Goal: Navigation & Orientation: Find specific page/section

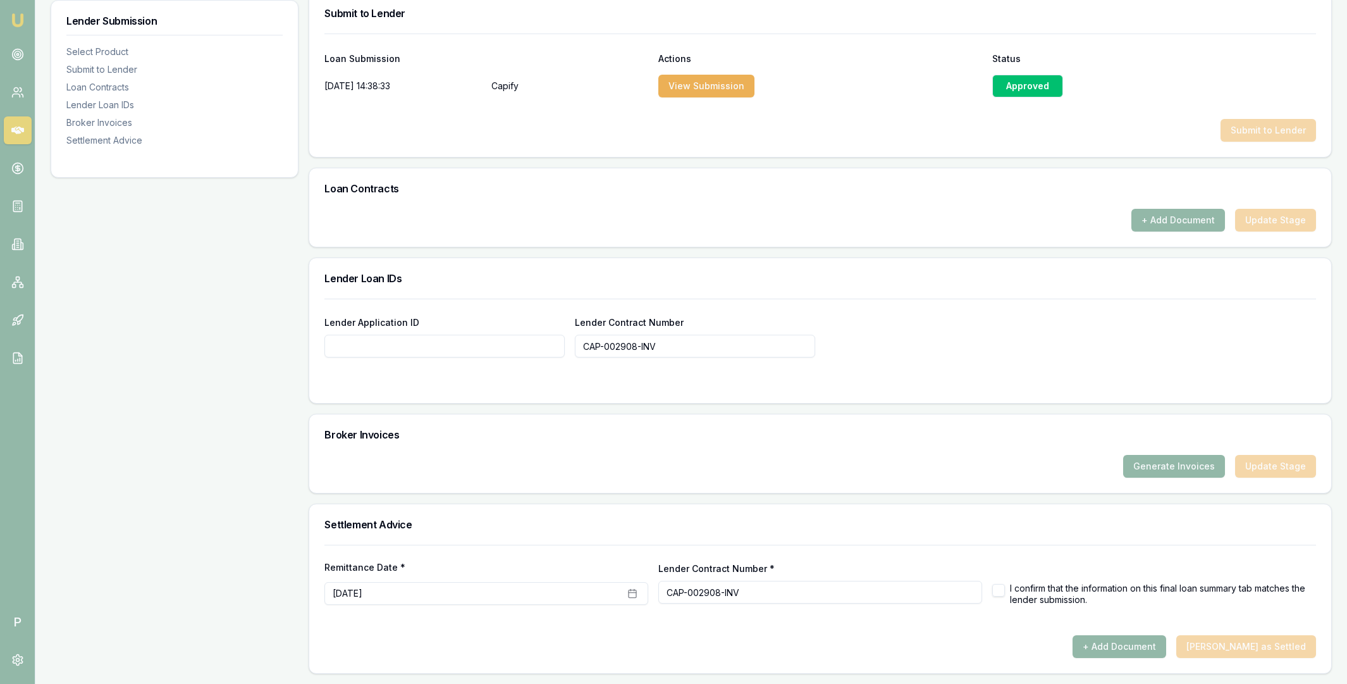
click at [18, 132] on icon at bounding box center [17, 131] width 13 height 8
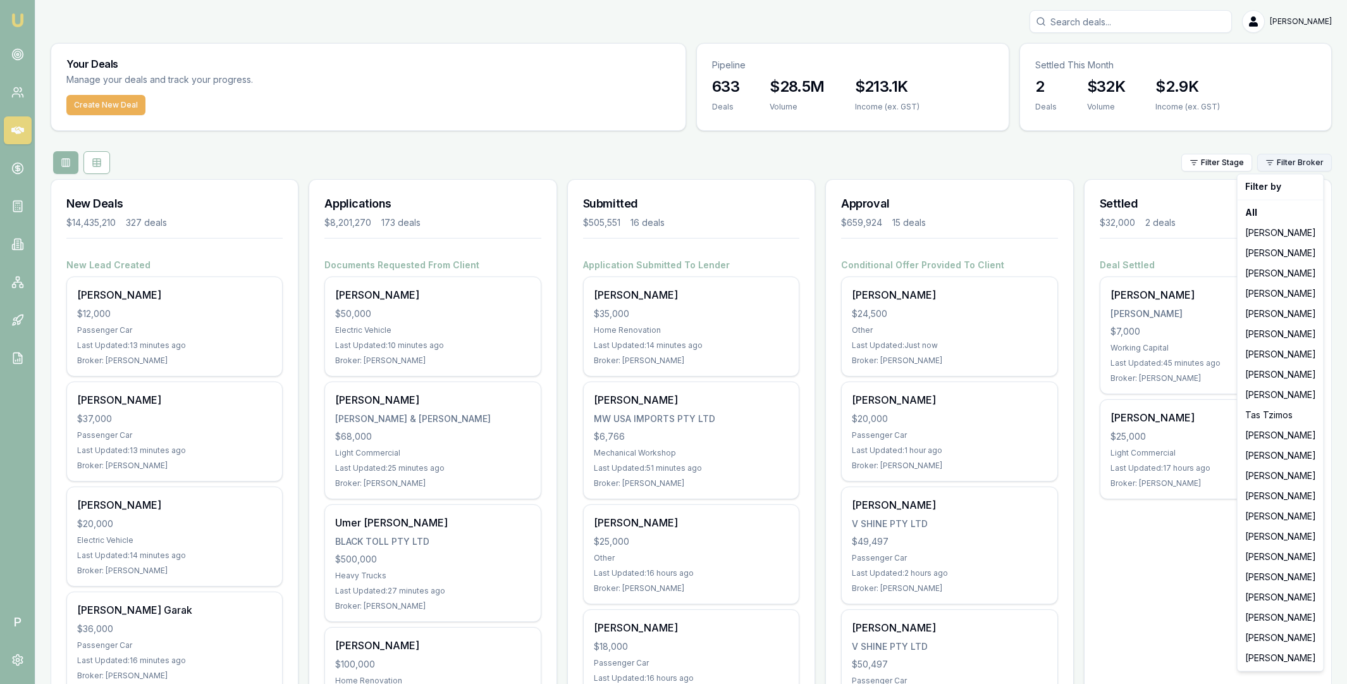
click at [1277, 163] on html "Emu Broker P [PERSON_NAME] Toggle Menu Your Deals Manage your deals and track y…" at bounding box center [673, 342] width 1347 height 684
click at [1263, 494] on div "[PERSON_NAME]" at bounding box center [1281, 496] width 81 height 20
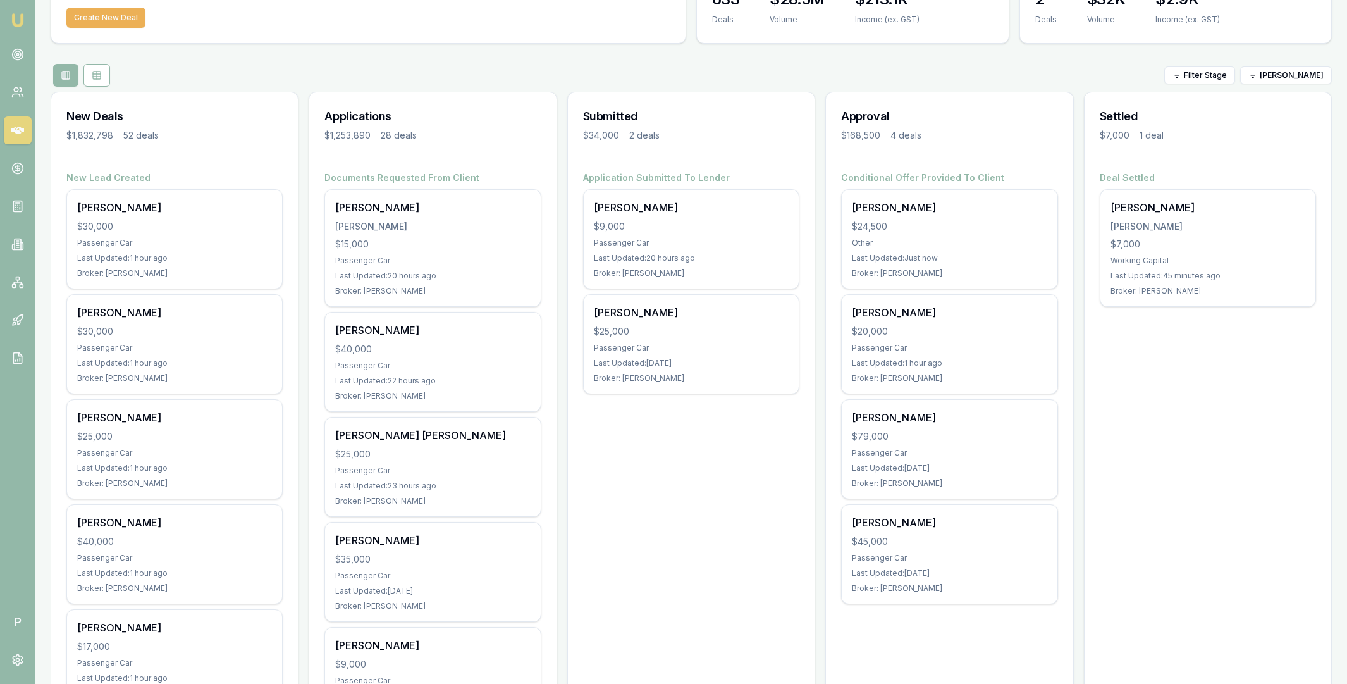
scroll to position [85, 0]
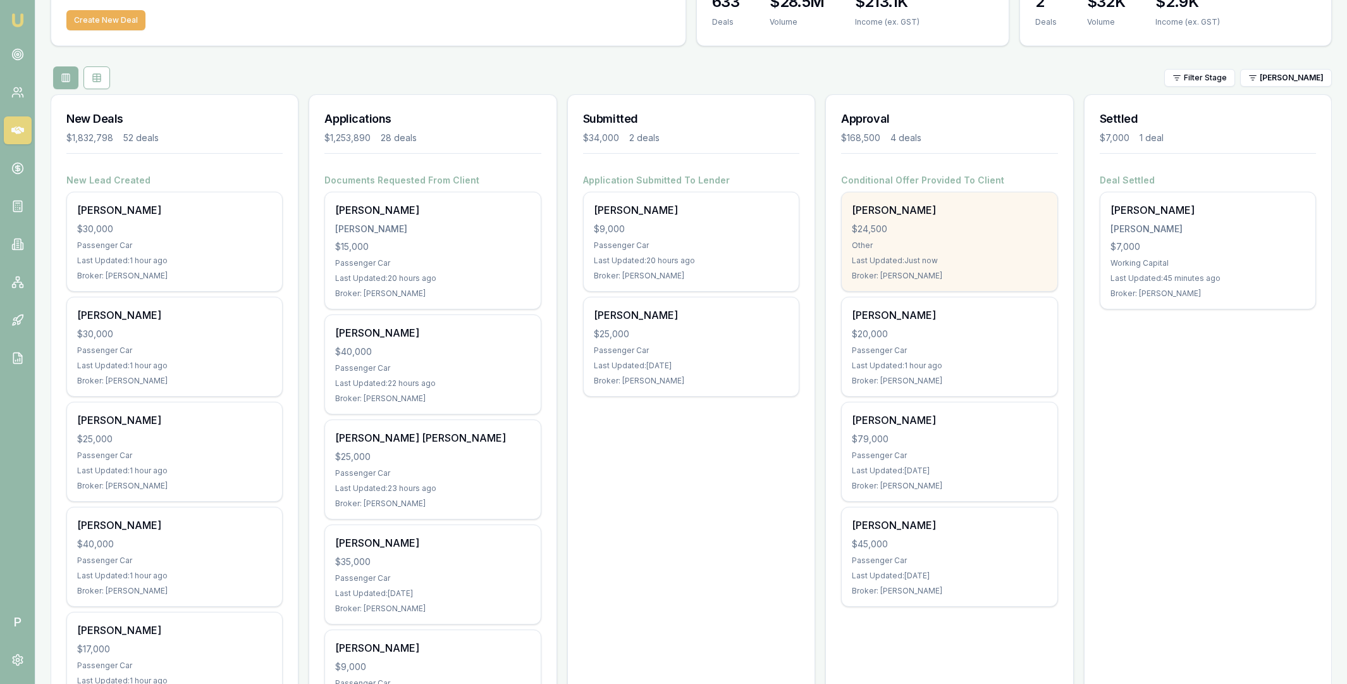
click at [935, 213] on div "[PERSON_NAME]" at bounding box center [949, 209] width 195 height 15
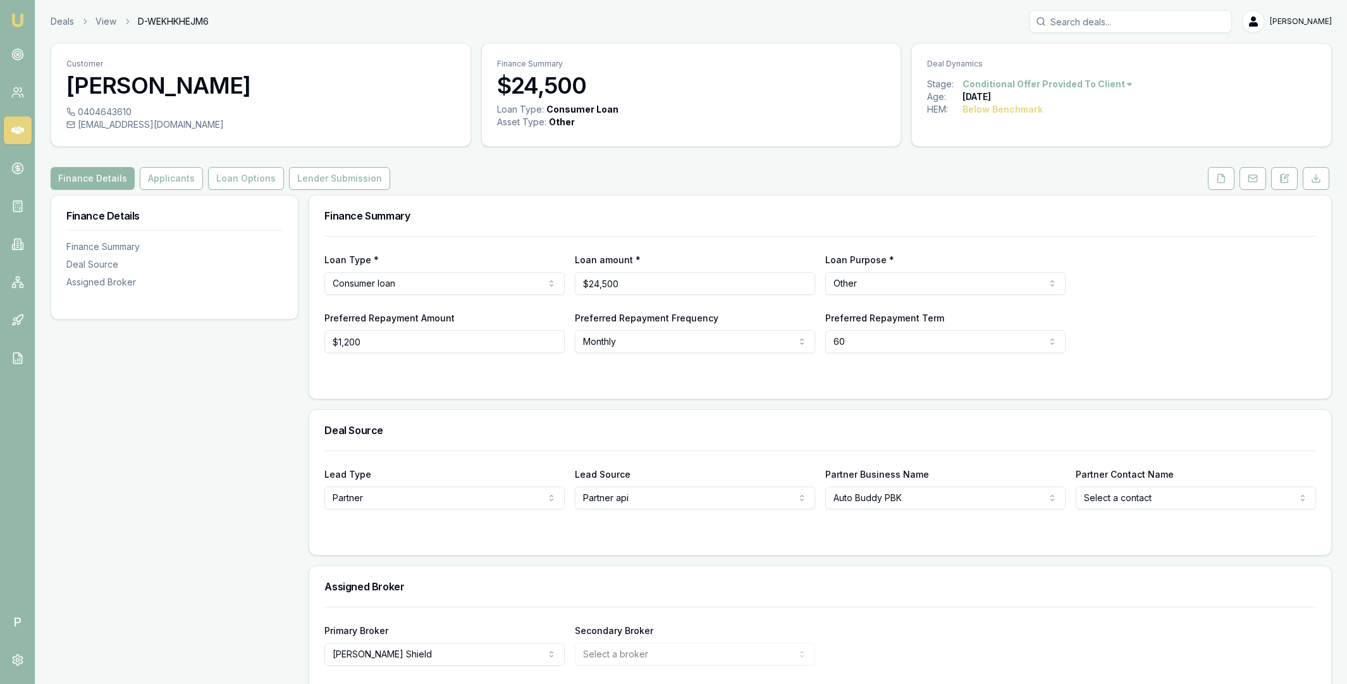
scroll to position [51, 0]
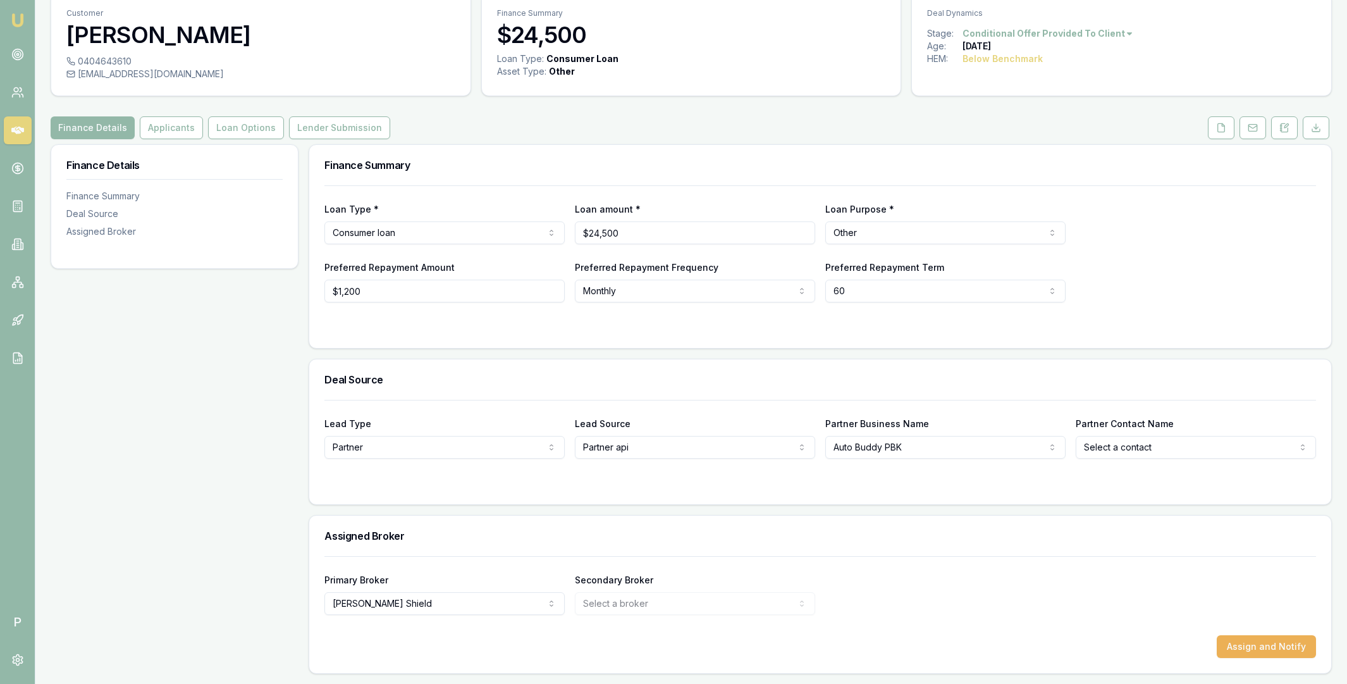
click at [18, 130] on icon at bounding box center [17, 131] width 13 height 8
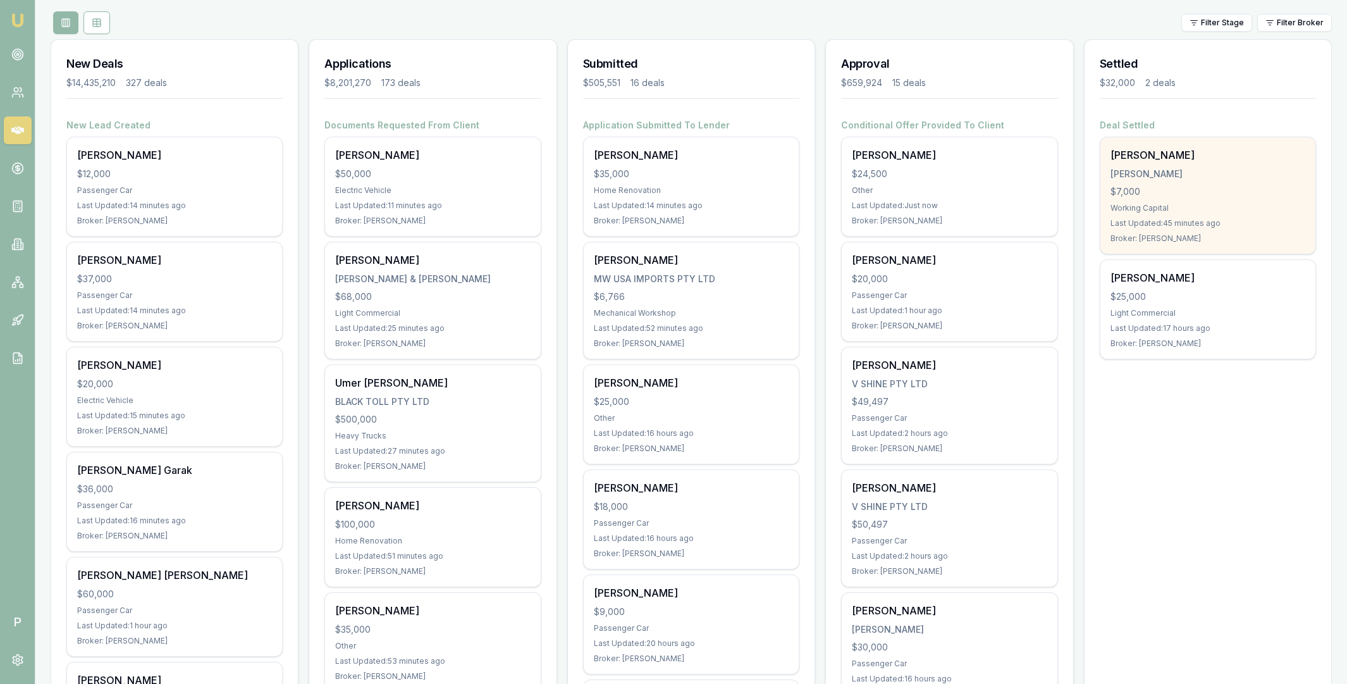
scroll to position [91, 0]
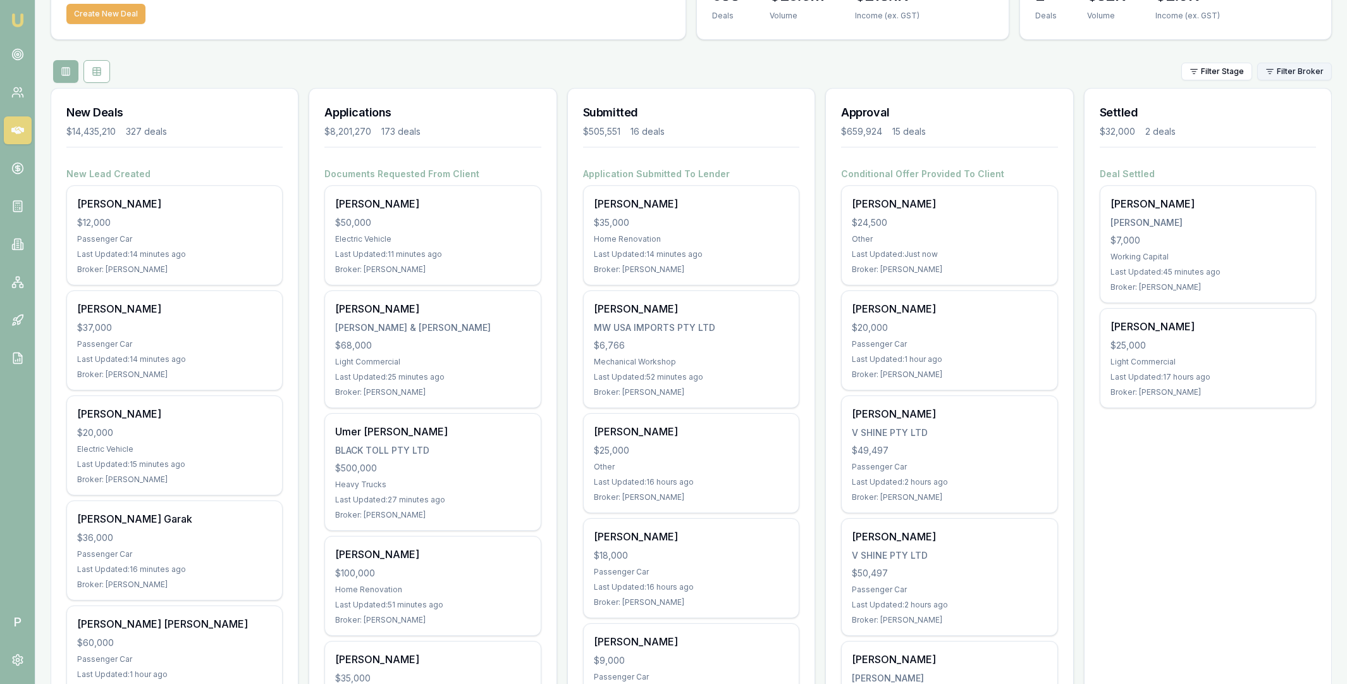
click at [1284, 76] on html "Emu Broker P Matt Leeburn Toggle Menu Your Deals Manage your deals and track yo…" at bounding box center [673, 251] width 1347 height 684
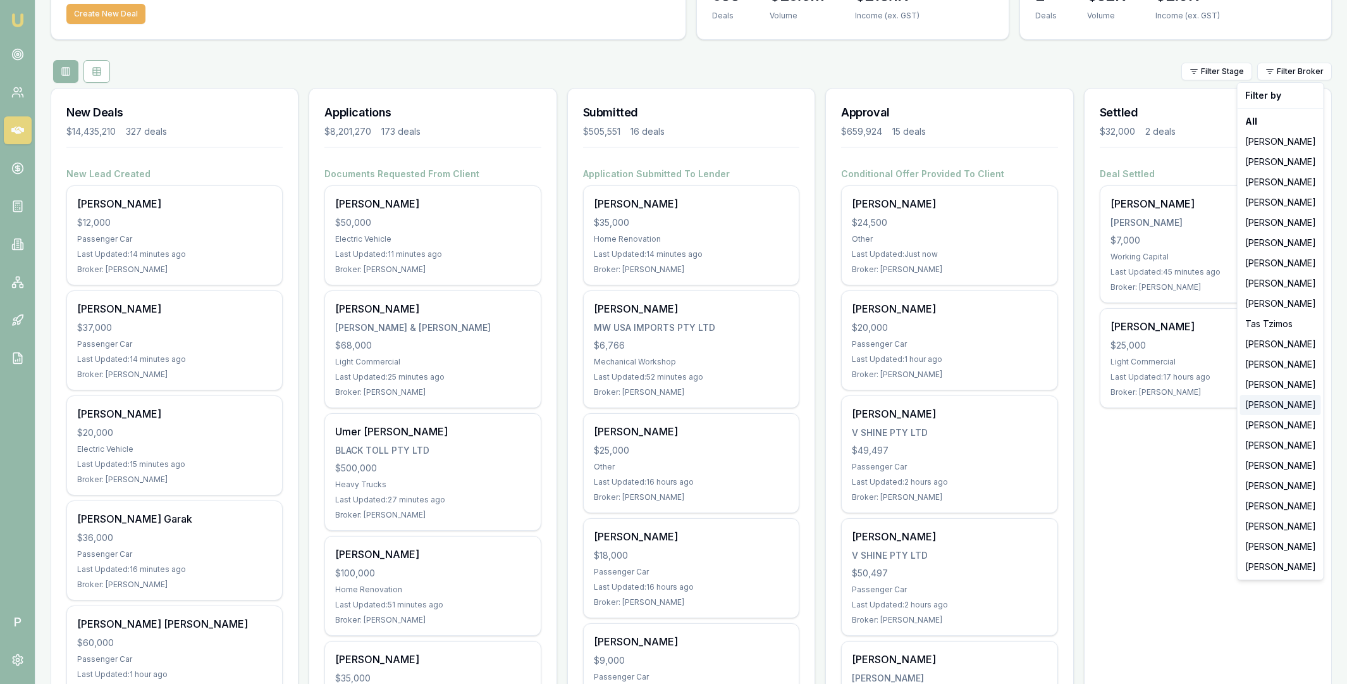
click at [1272, 402] on div "[PERSON_NAME]" at bounding box center [1281, 405] width 81 height 20
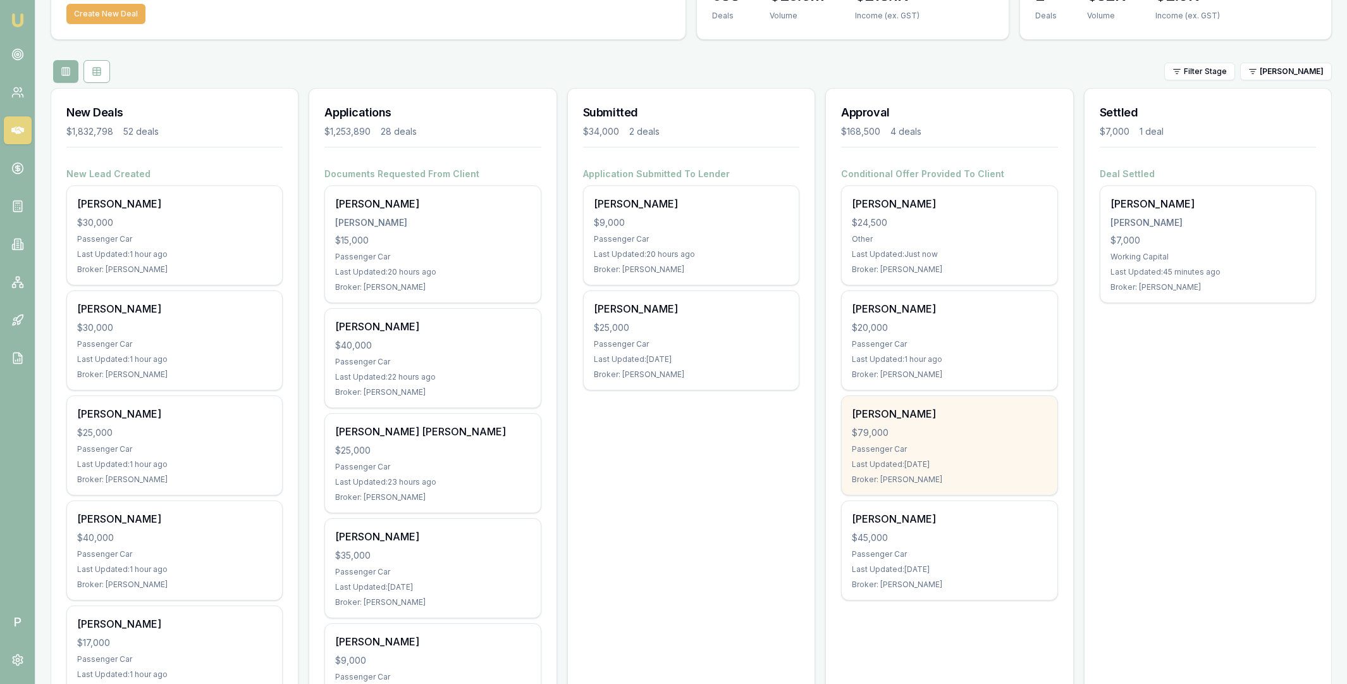
scroll to position [90, 0]
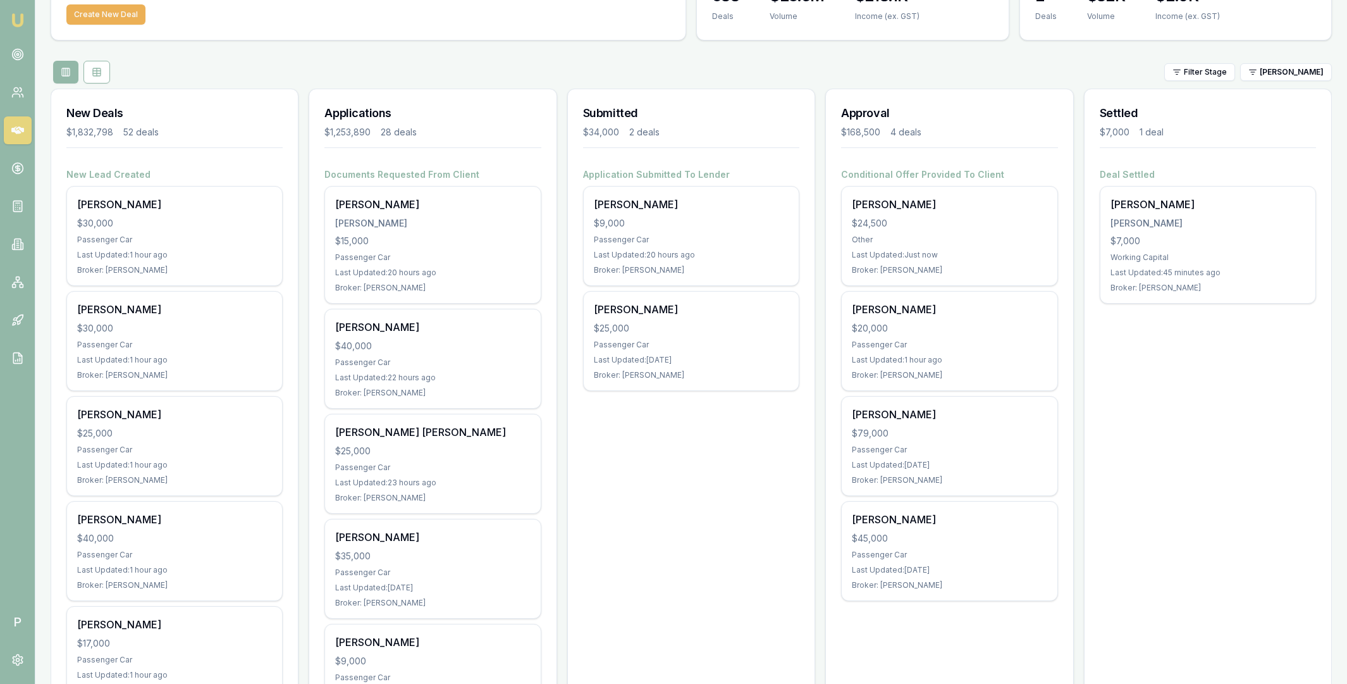
click at [96, 75] on rect at bounding box center [97, 72] width 8 height 8
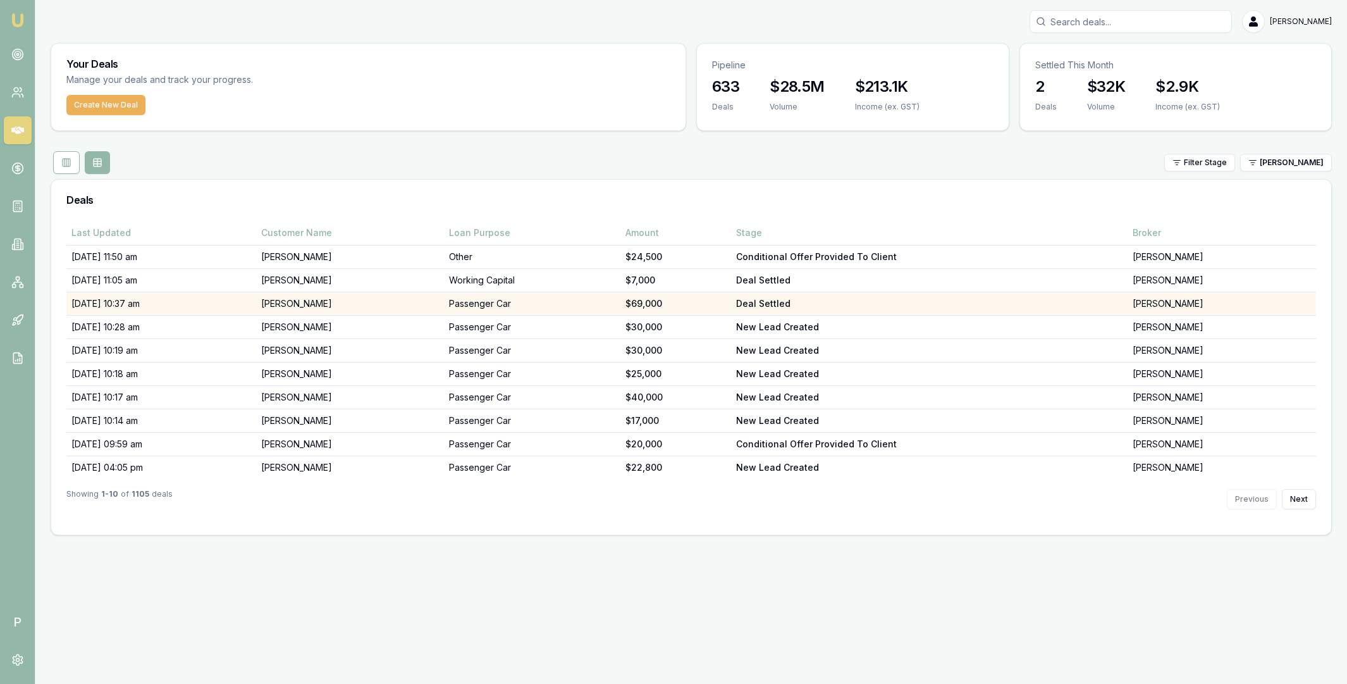
click at [232, 304] on td "02/09/25, 10:37 am" at bounding box center [161, 303] width 190 height 23
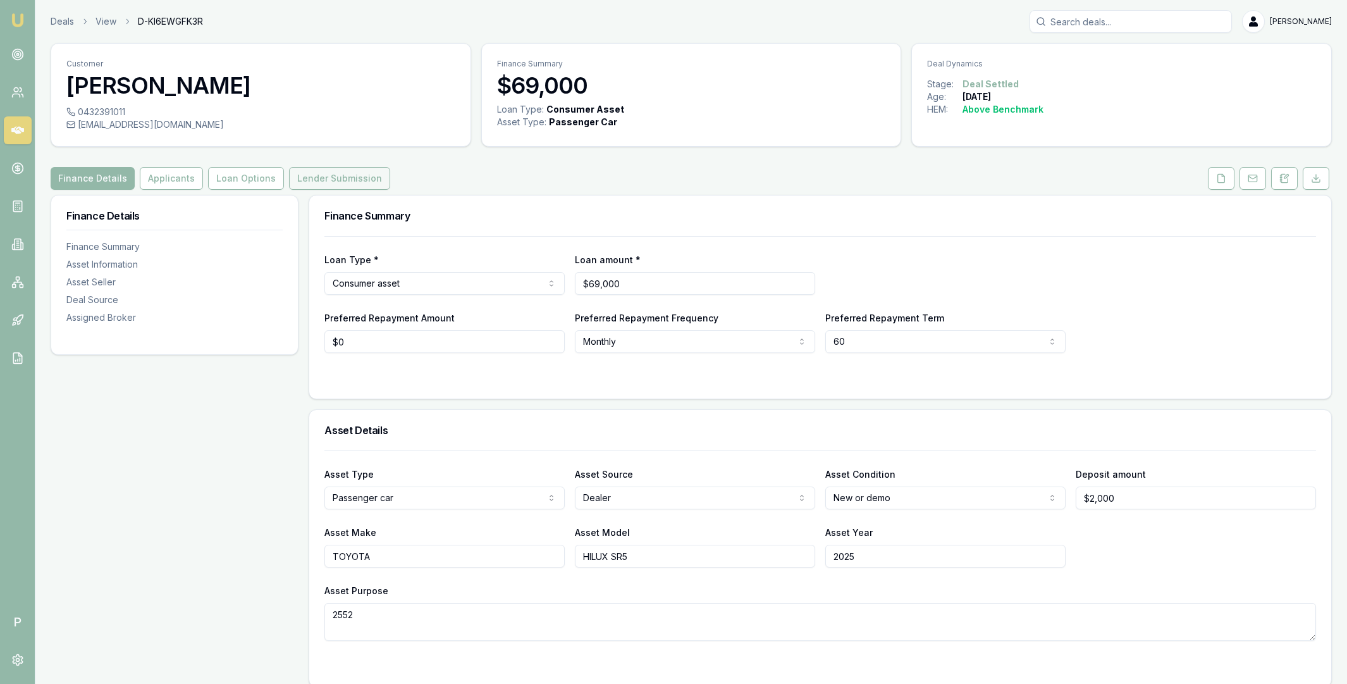
click at [334, 177] on button "Lender Submission" at bounding box center [339, 178] width 101 height 23
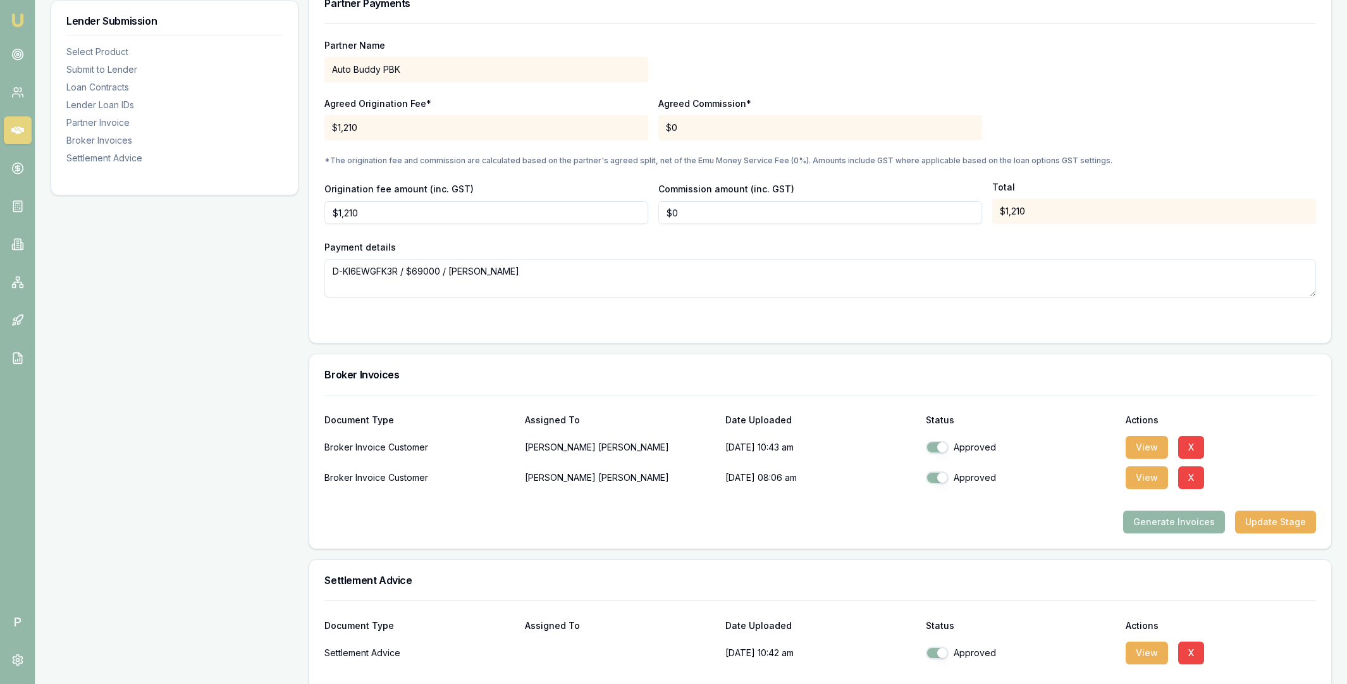
scroll to position [1312, 0]
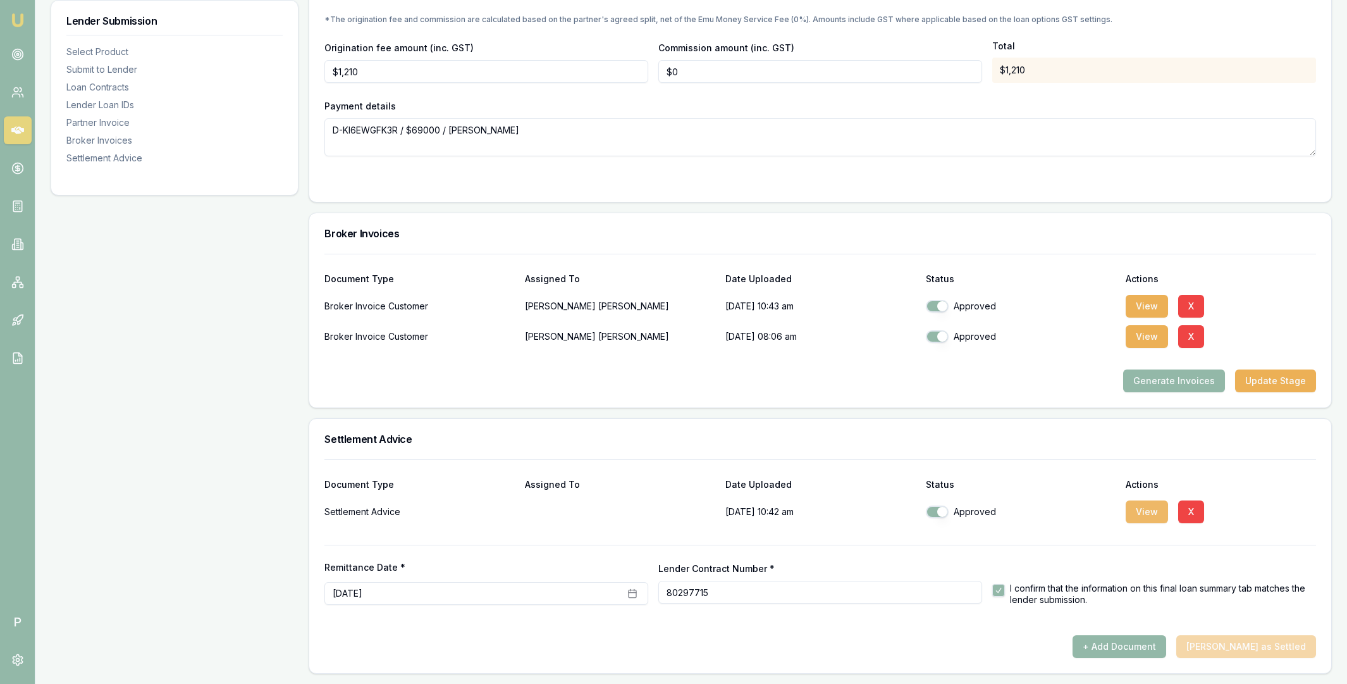
click at [1144, 510] on button "View" at bounding box center [1147, 511] width 42 height 23
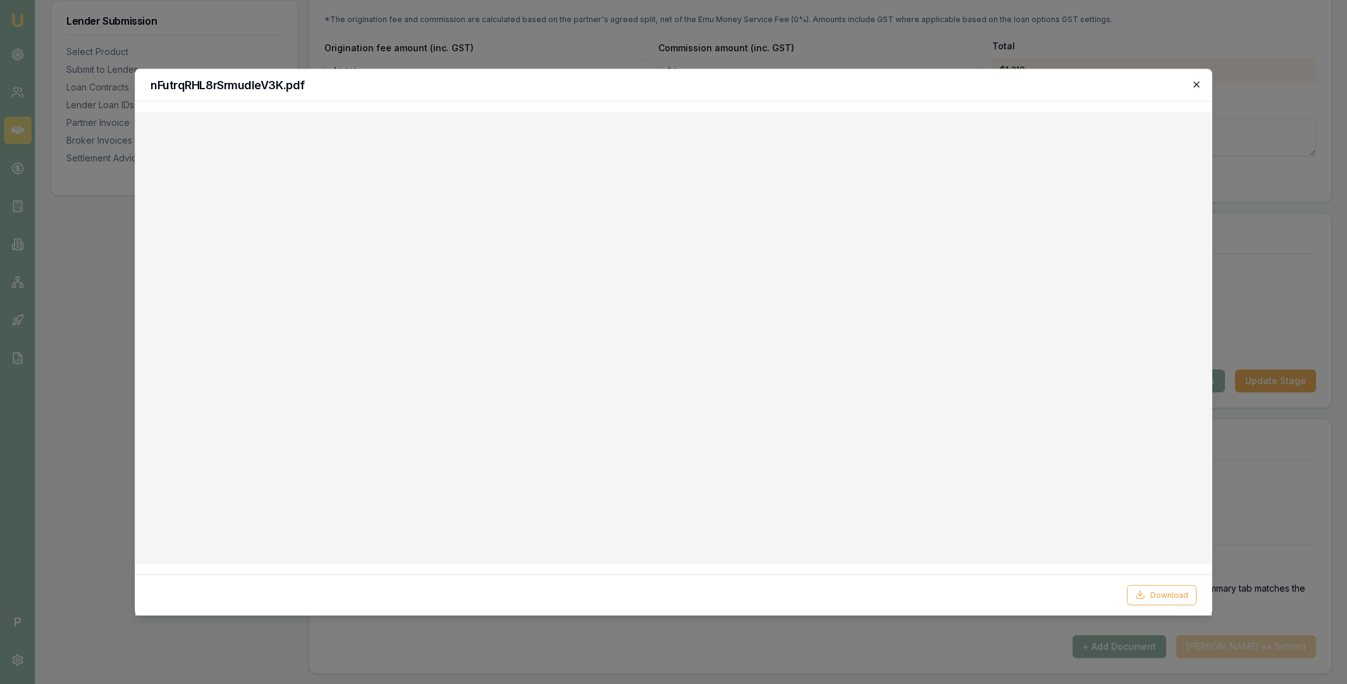
click at [1196, 80] on icon "button" at bounding box center [1197, 84] width 10 height 10
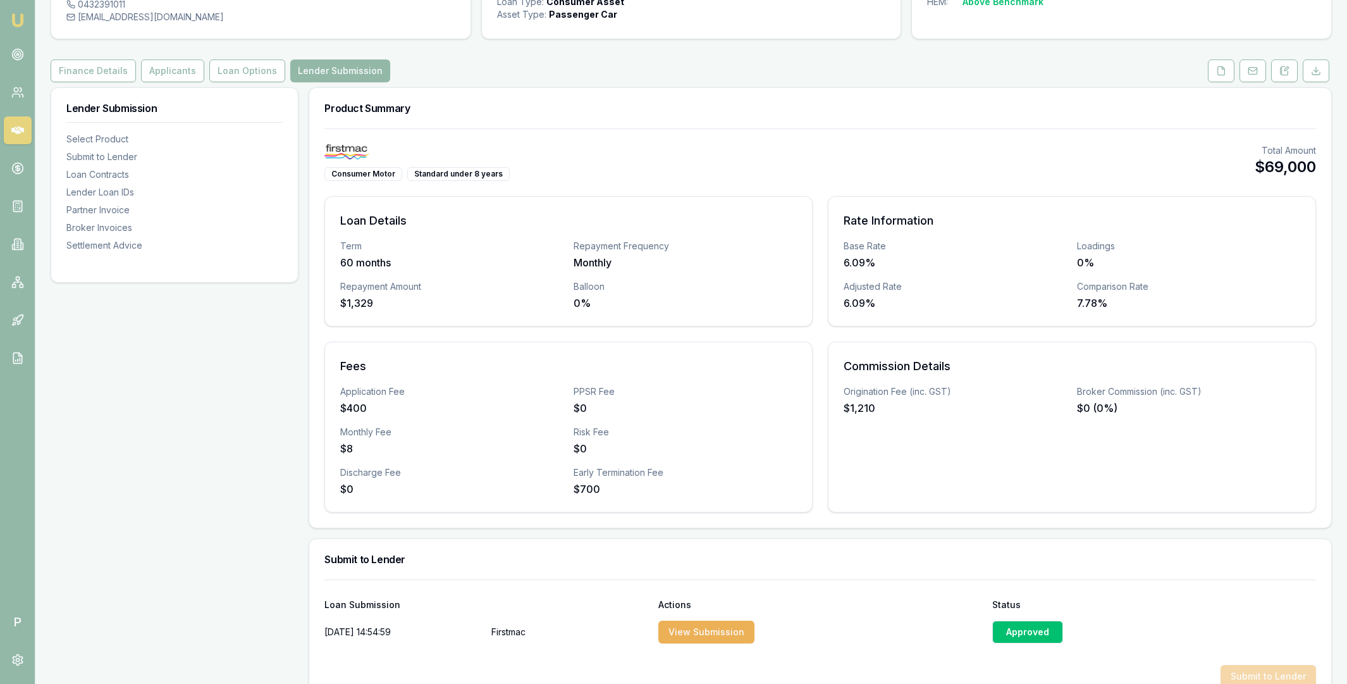
scroll to position [0, 0]
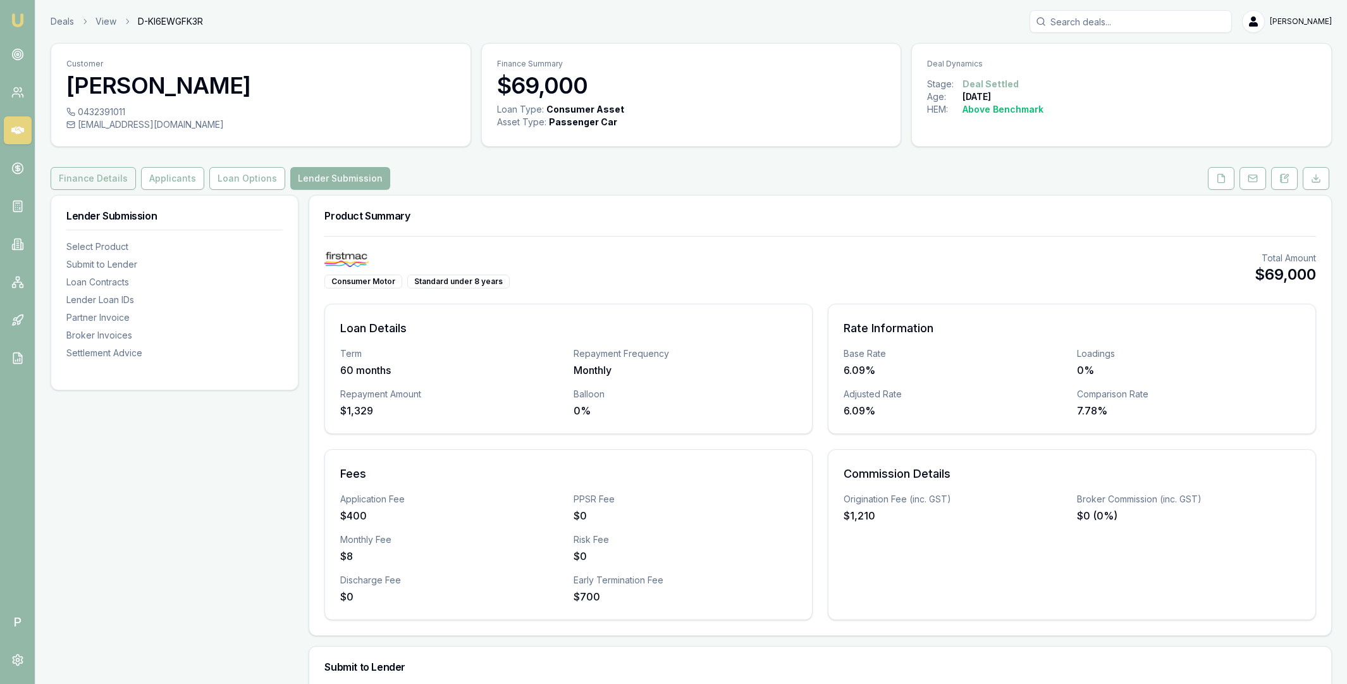
click at [109, 183] on button "Finance Details" at bounding box center [93, 178] width 85 height 23
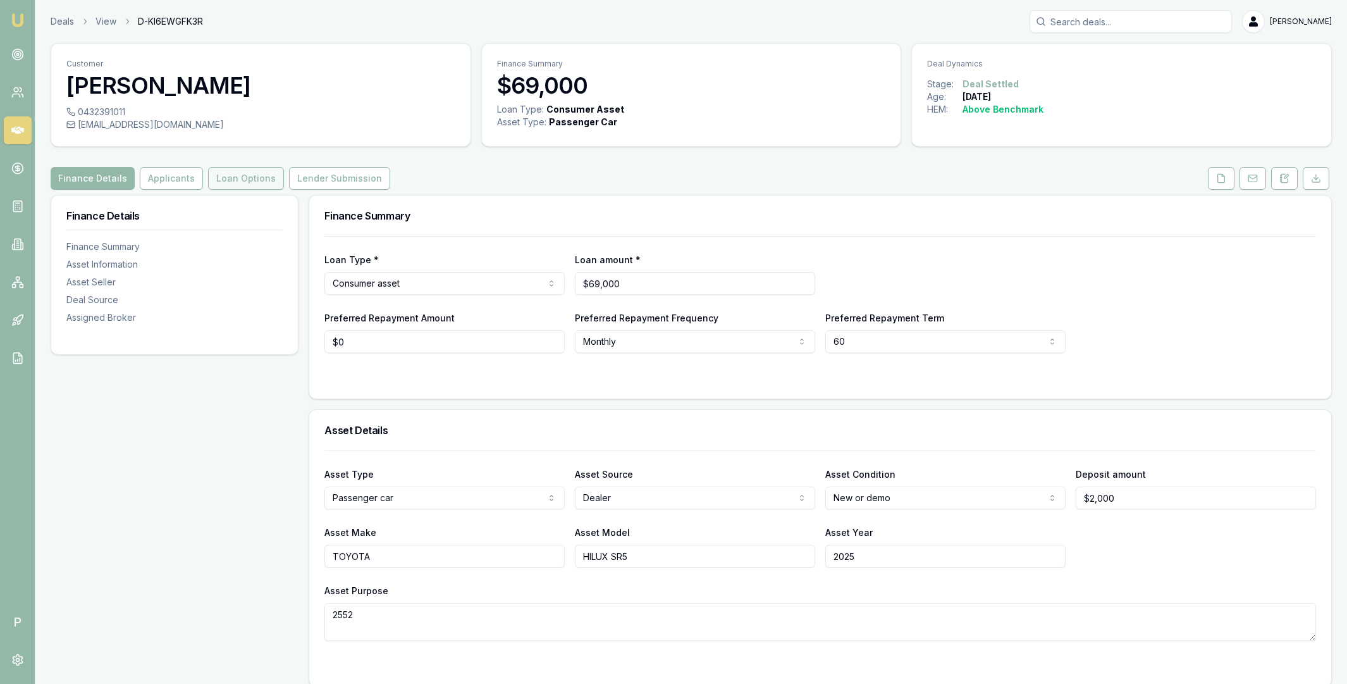
click at [230, 174] on button "Loan Options" at bounding box center [246, 178] width 76 height 23
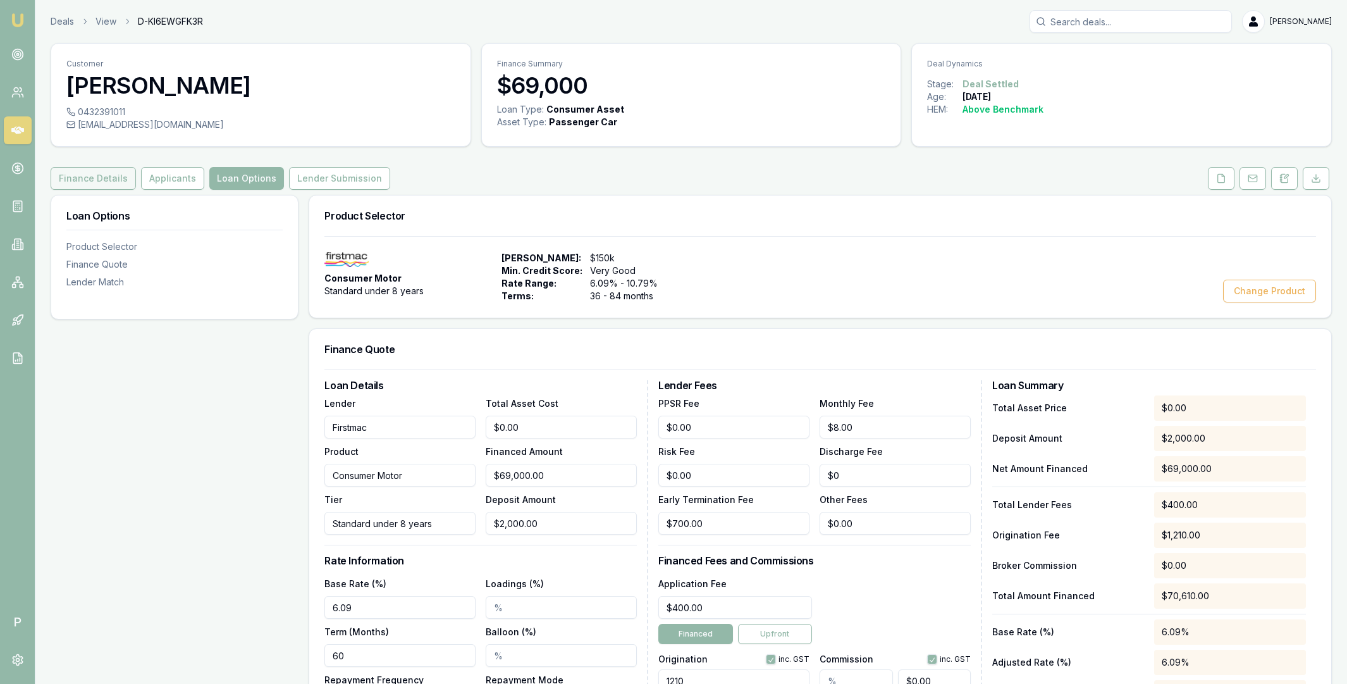
click at [89, 177] on button "Finance Details" at bounding box center [93, 178] width 85 height 23
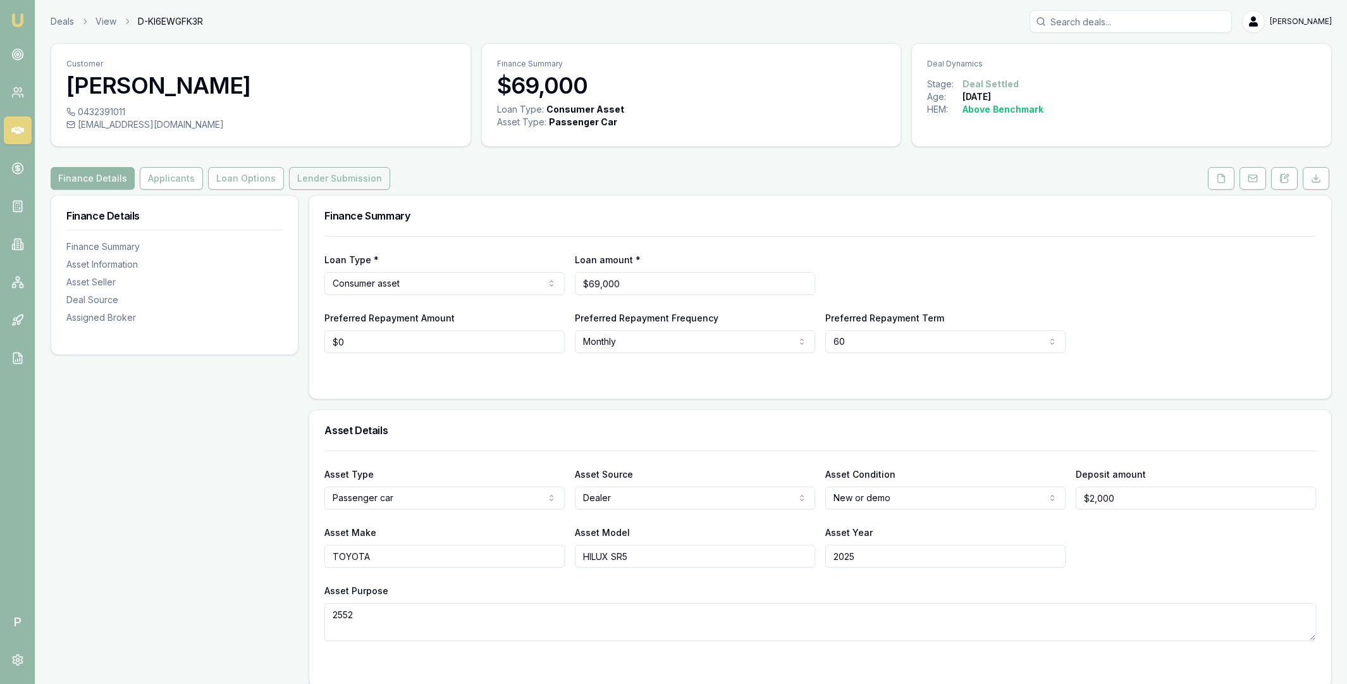
click at [306, 177] on button "Lender Submission" at bounding box center [339, 178] width 101 height 23
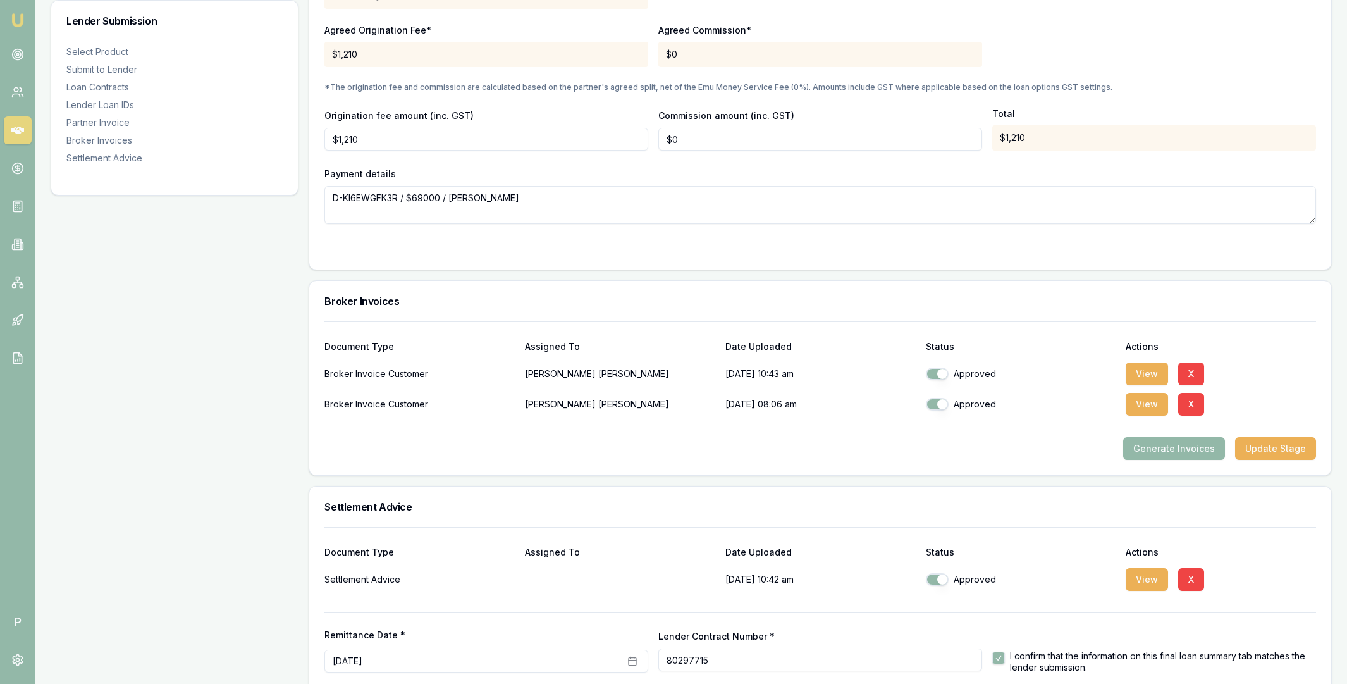
scroll to position [1312, 0]
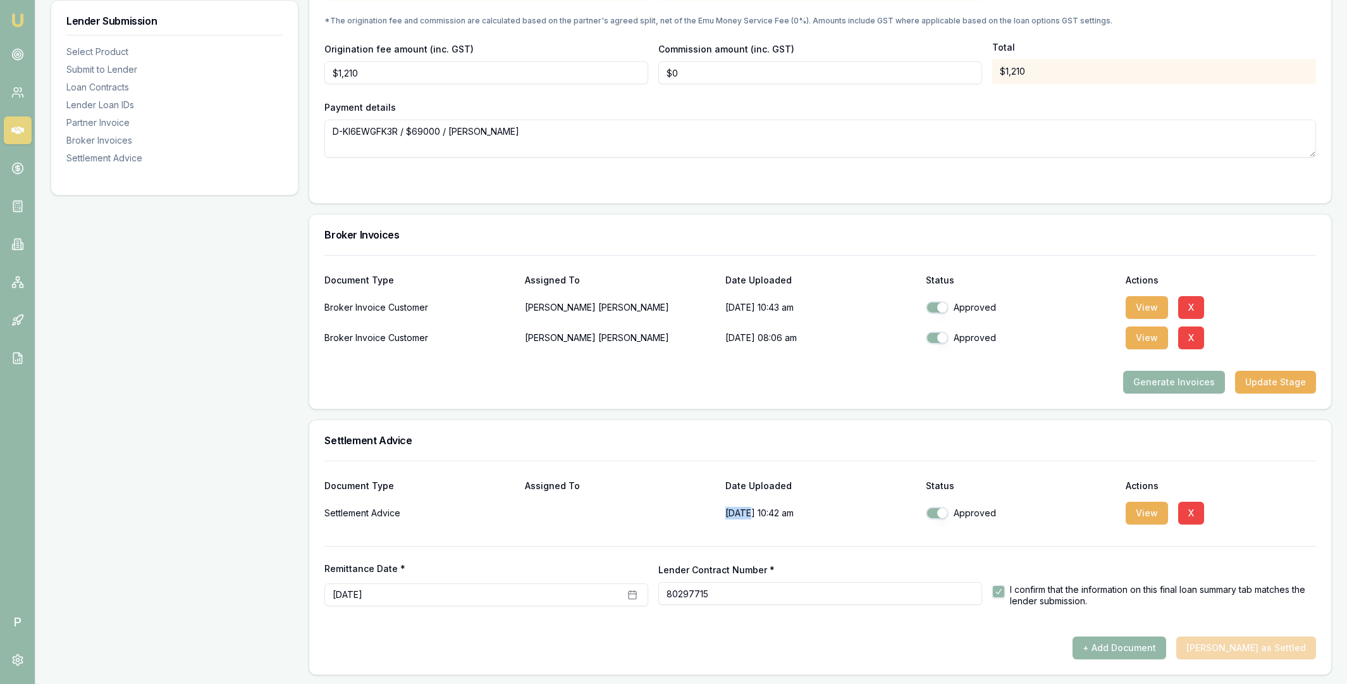
drag, startPoint x: 727, startPoint y: 510, endPoint x: 750, endPoint y: 511, distance: 23.4
click at [750, 511] on p "12/08/2025, 10:42 am" at bounding box center [821, 512] width 190 height 25
click at [776, 528] on div at bounding box center [821, 534] width 992 height 20
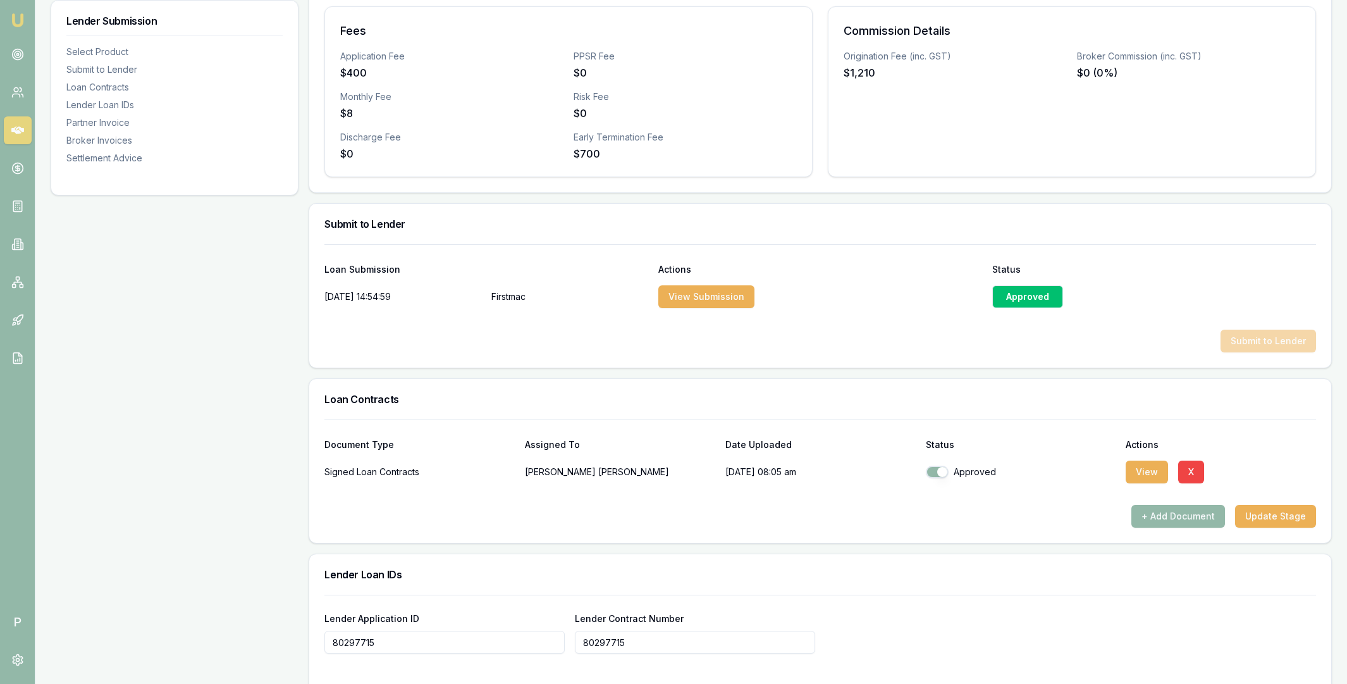
scroll to position [0, 0]
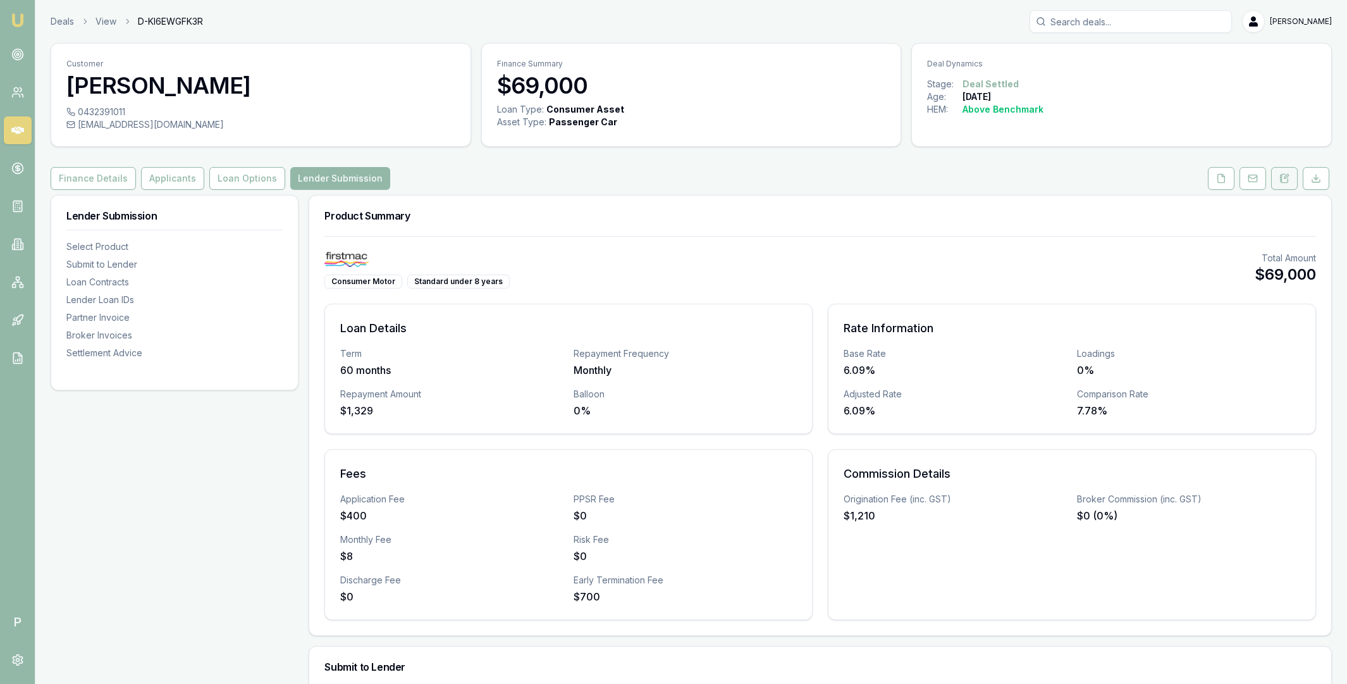
click at [1284, 179] on icon at bounding box center [1285, 178] width 10 height 10
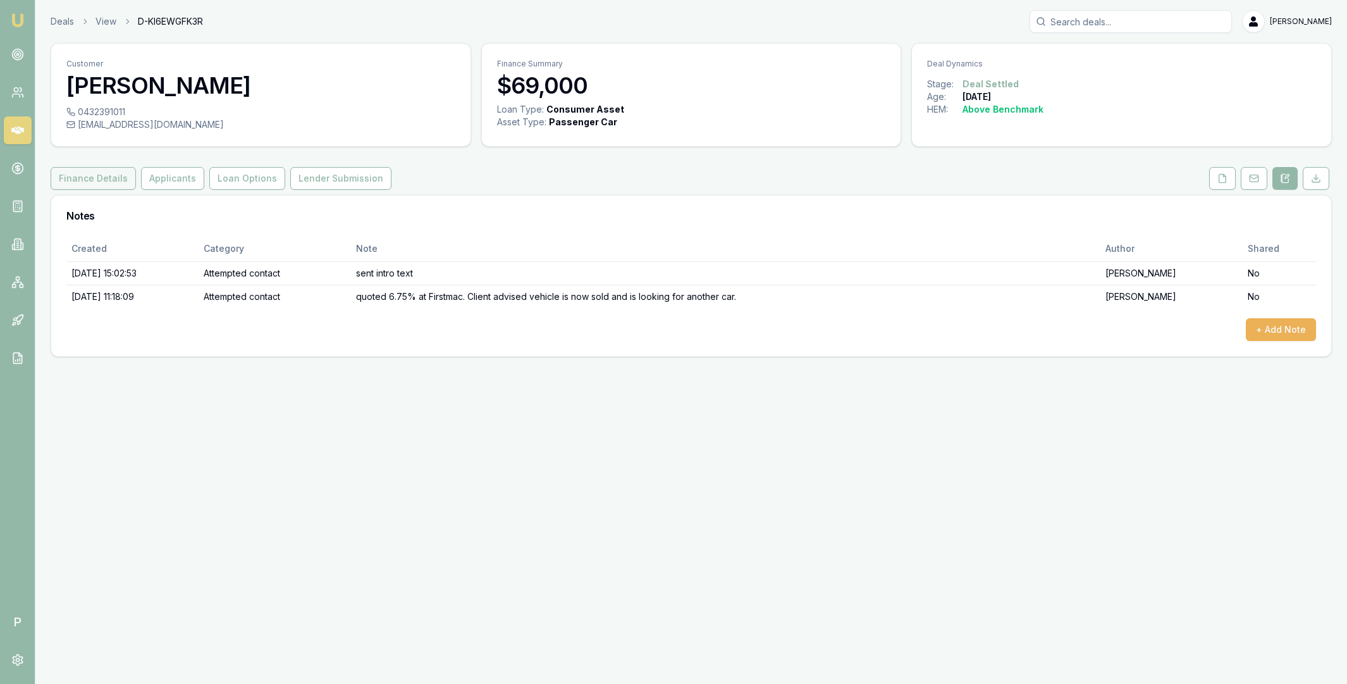
click at [86, 170] on button "Finance Details" at bounding box center [93, 178] width 85 height 23
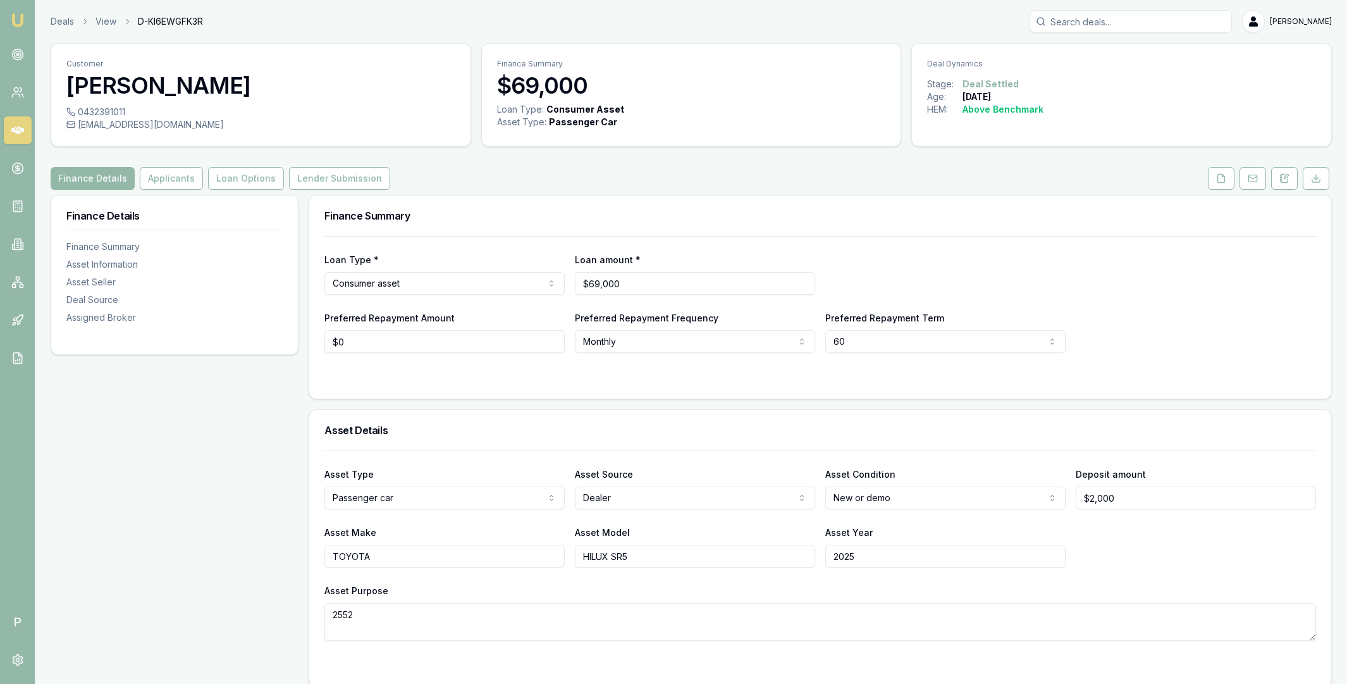
click at [20, 132] on icon at bounding box center [17, 131] width 13 height 8
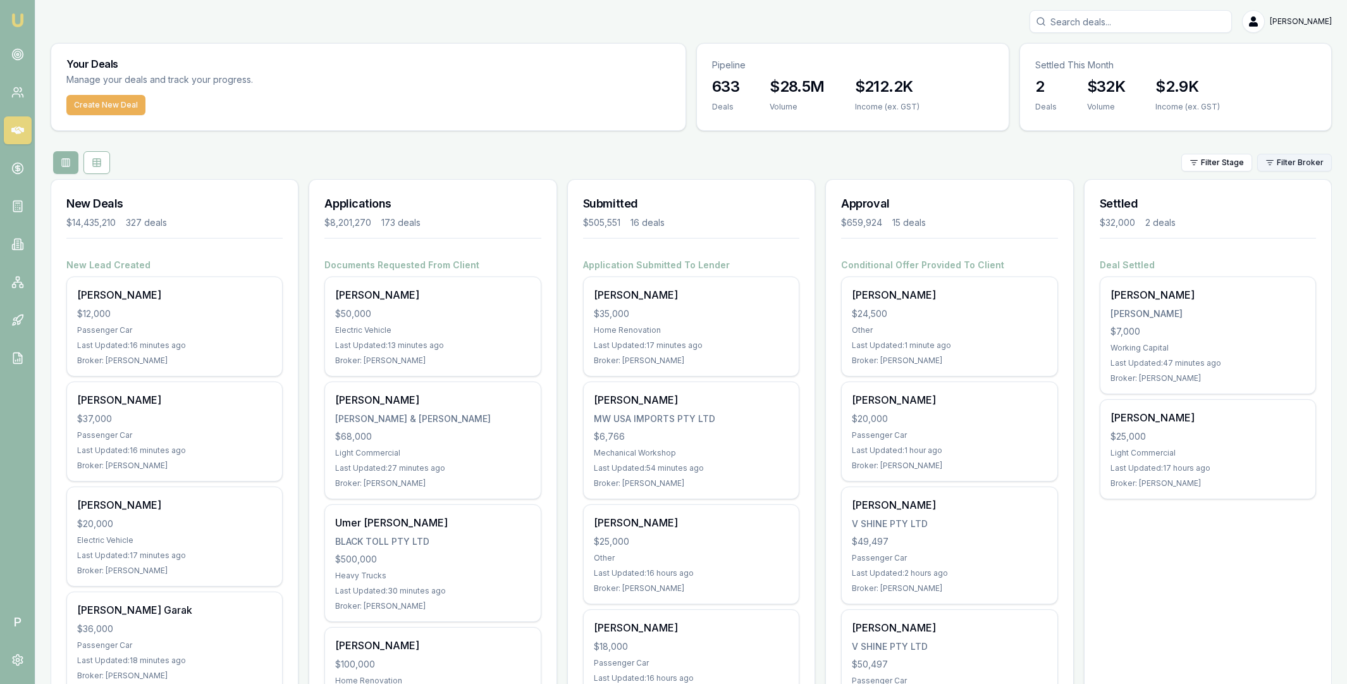
click at [1298, 163] on html "Emu Broker P Matt Leeburn Toggle Menu Your Deals Manage your deals and track yo…" at bounding box center [673, 342] width 1347 height 684
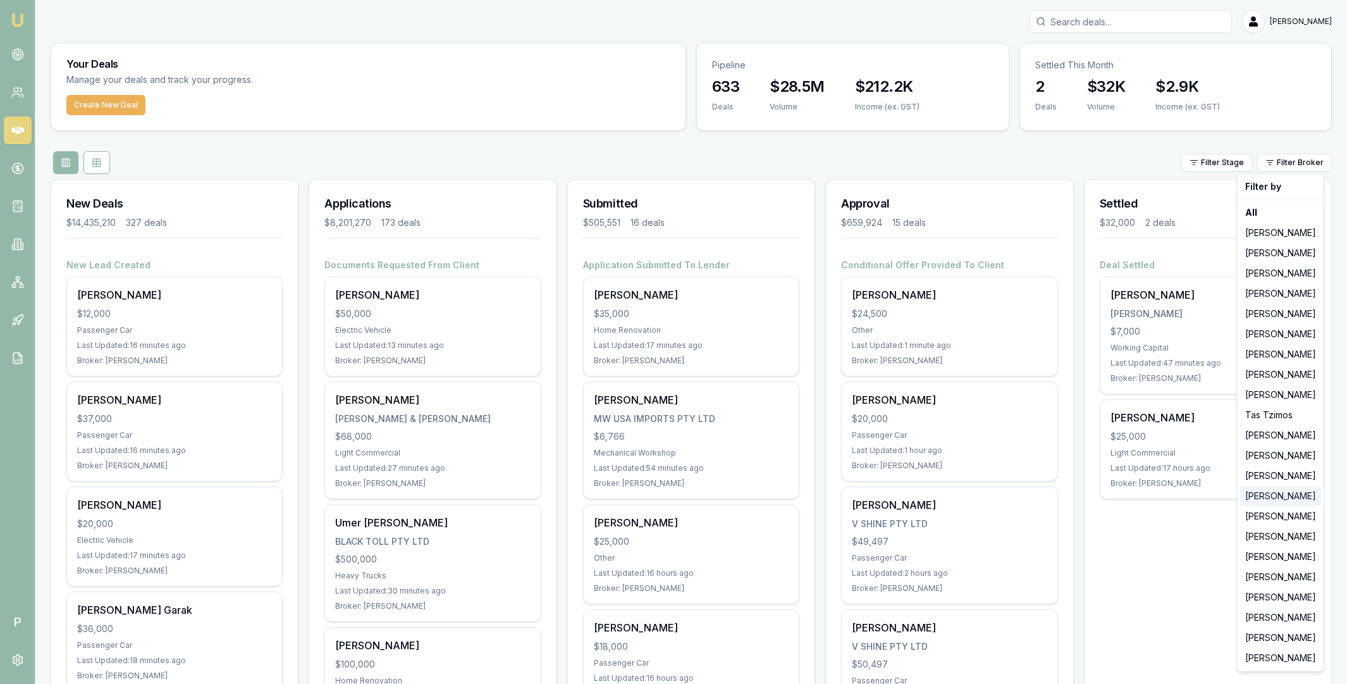
click at [1270, 504] on div "[PERSON_NAME]" at bounding box center [1281, 496] width 81 height 20
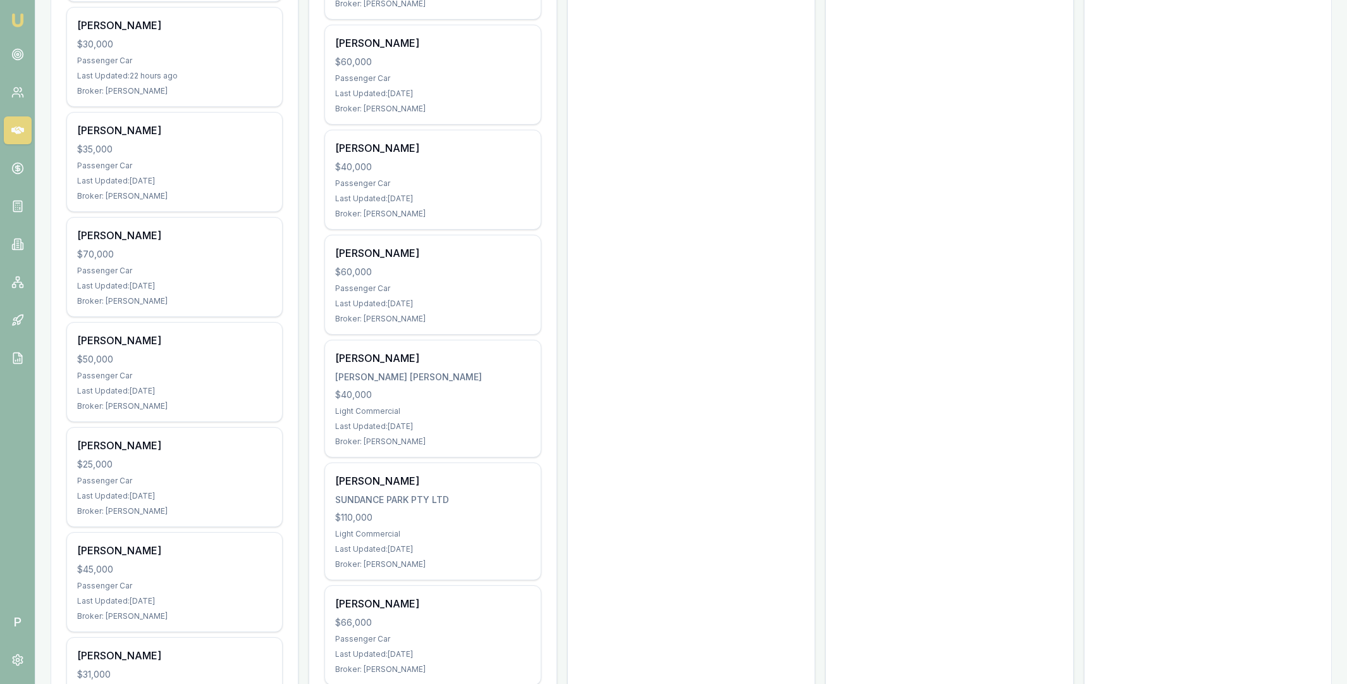
scroll to position [1651, 0]
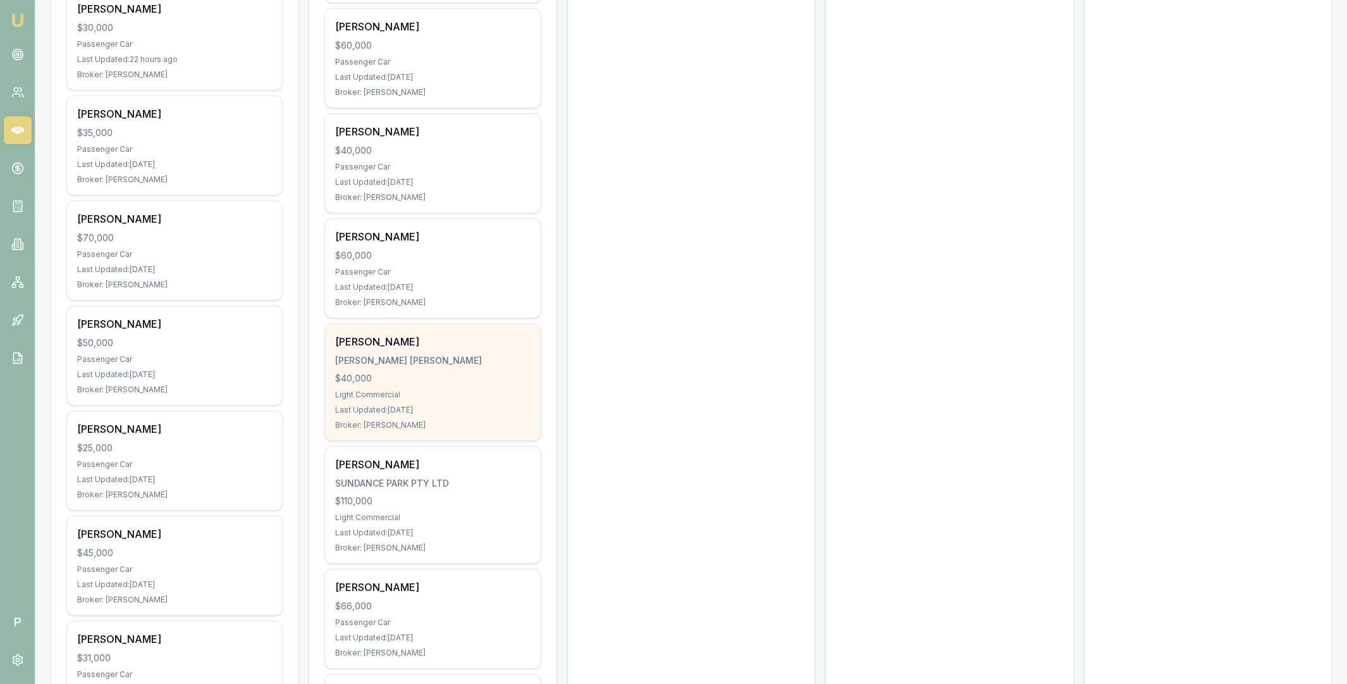
click at [449, 362] on div "[PERSON_NAME] [PERSON_NAME]" at bounding box center [432, 360] width 195 height 13
